Goal: Navigation & Orientation: Find specific page/section

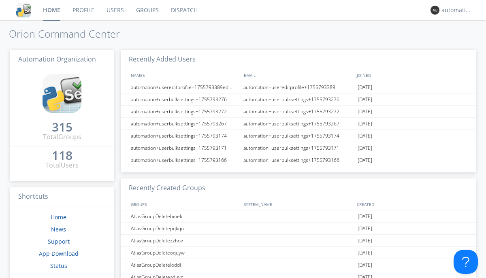
click at [183, 10] on link "Dispatch" at bounding box center [184, 10] width 39 height 20
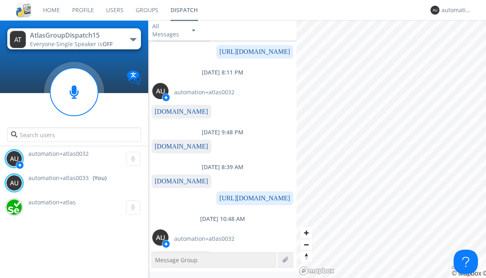
scroll to position [150, 0]
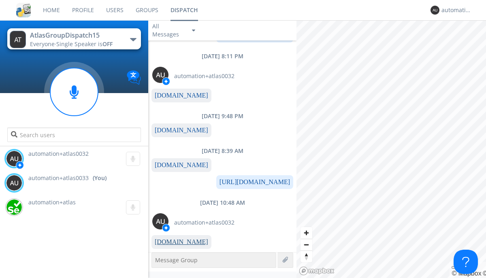
click at [177, 242] on link "www.orionlabs.io" at bounding box center [181, 241] width 53 height 7
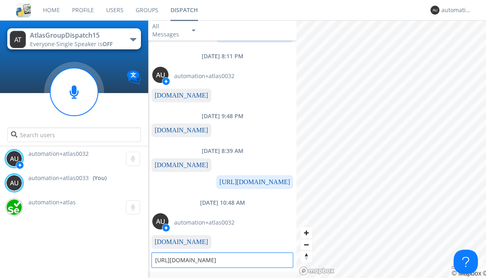
type textarea "https://www.orionlabs.io"
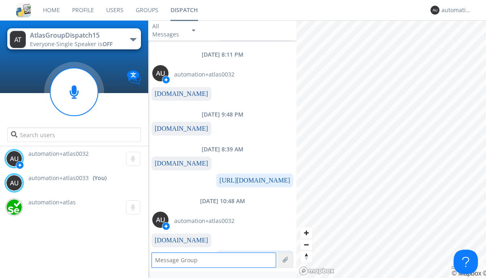
scroll to position [168, 0]
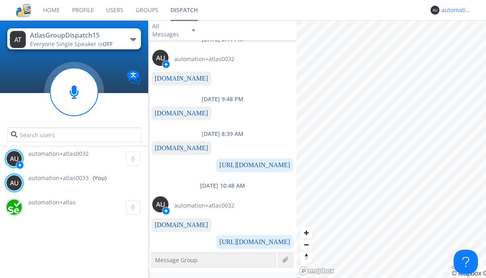
click at [454, 10] on div "automation+atlas0033" at bounding box center [456, 10] width 30 height 8
